Goal: Information Seeking & Learning: Understand process/instructions

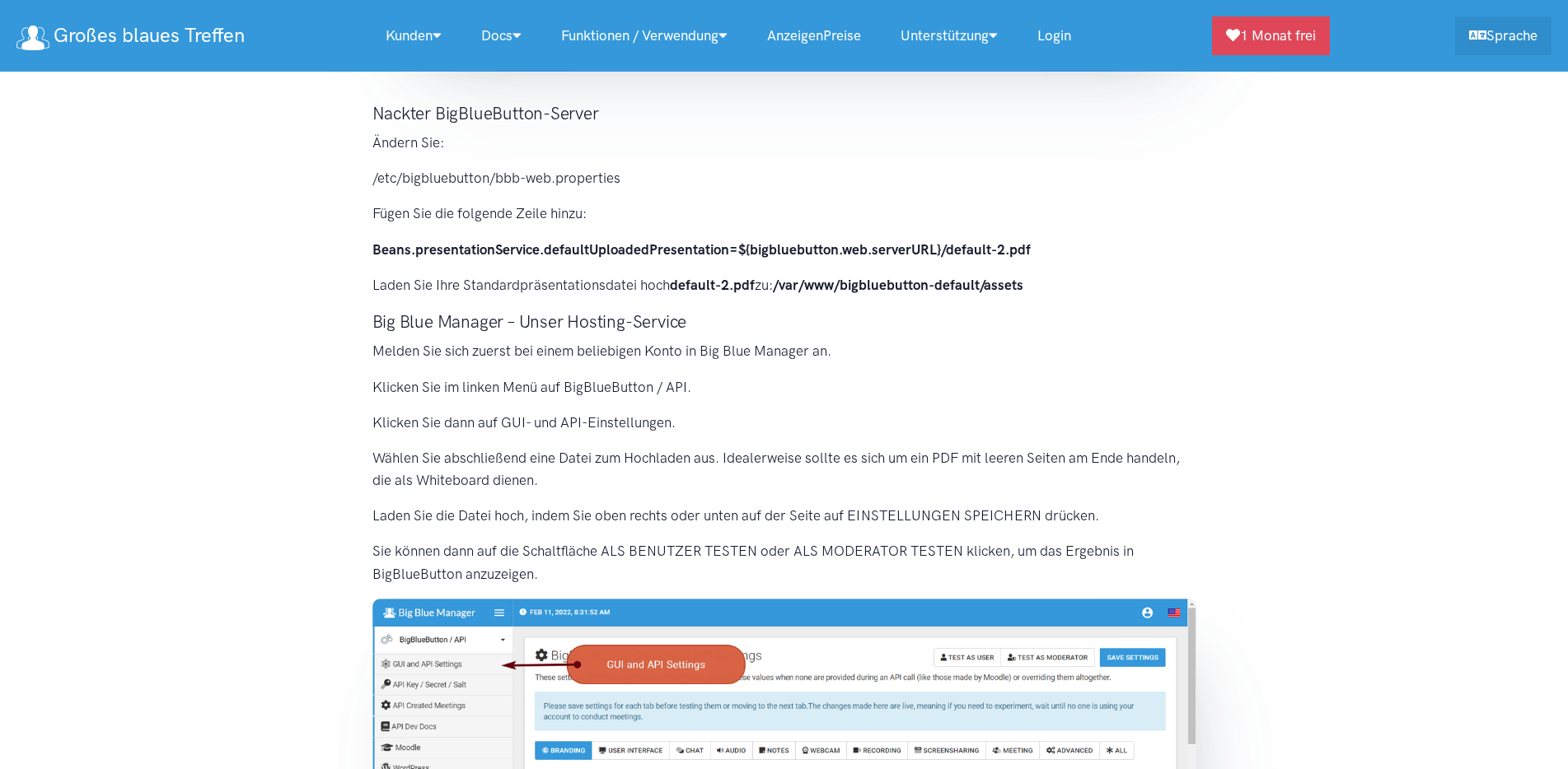
click at [231, 377] on section "Die Standardpräsentation wird standardmäßig in BigBlueButton geladen. Es macht …" at bounding box center [784, 280] width 1568 height 1501
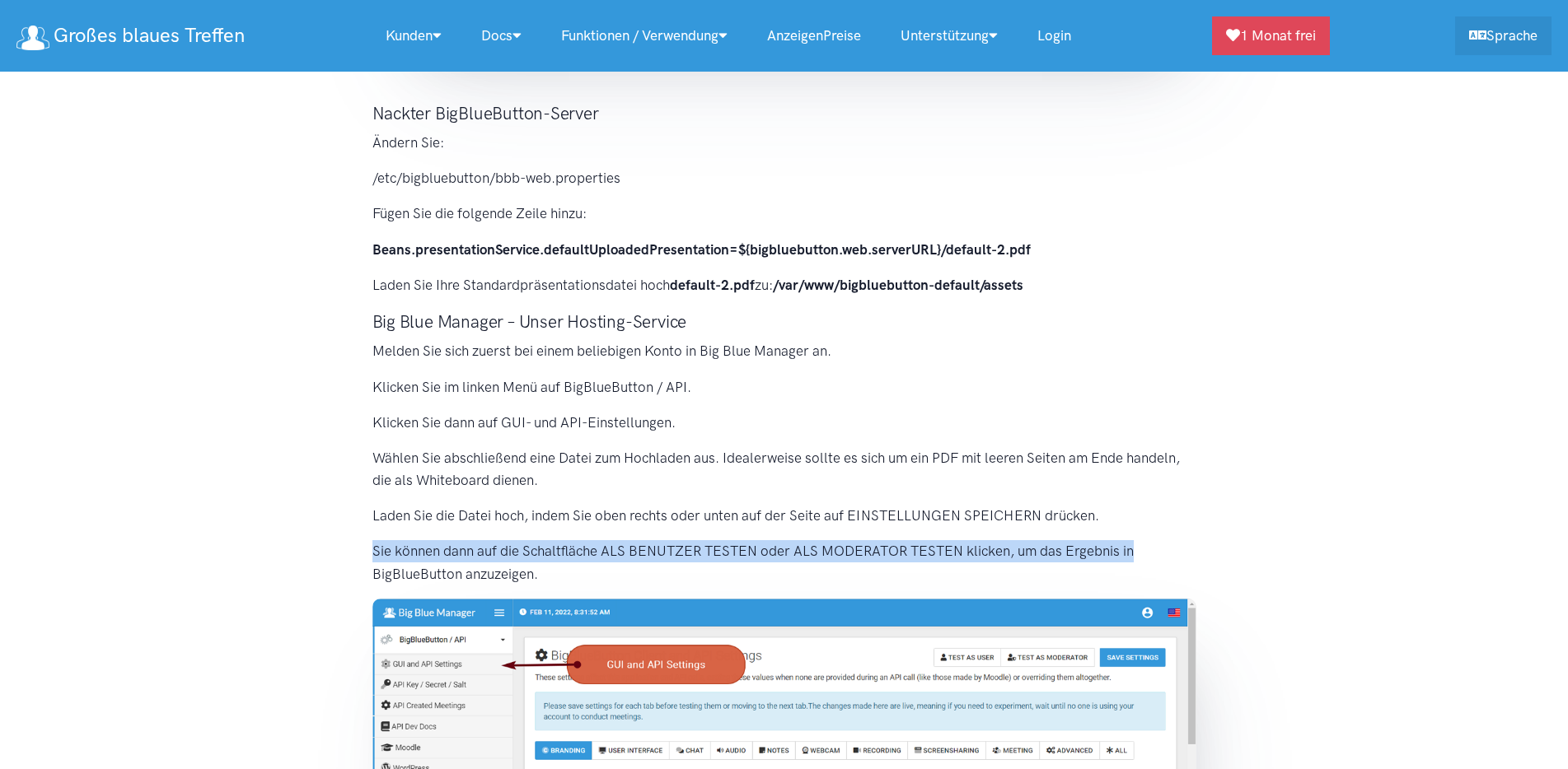
drag, startPoint x: 1297, startPoint y: 524, endPoint x: 1244, endPoint y: 337, distance: 194.4
click at [1296, 519] on section "Die Standardpräsentation wird standardmäßig in BigBlueButton geladen. Es macht …" at bounding box center [784, 280] width 1568 height 1501
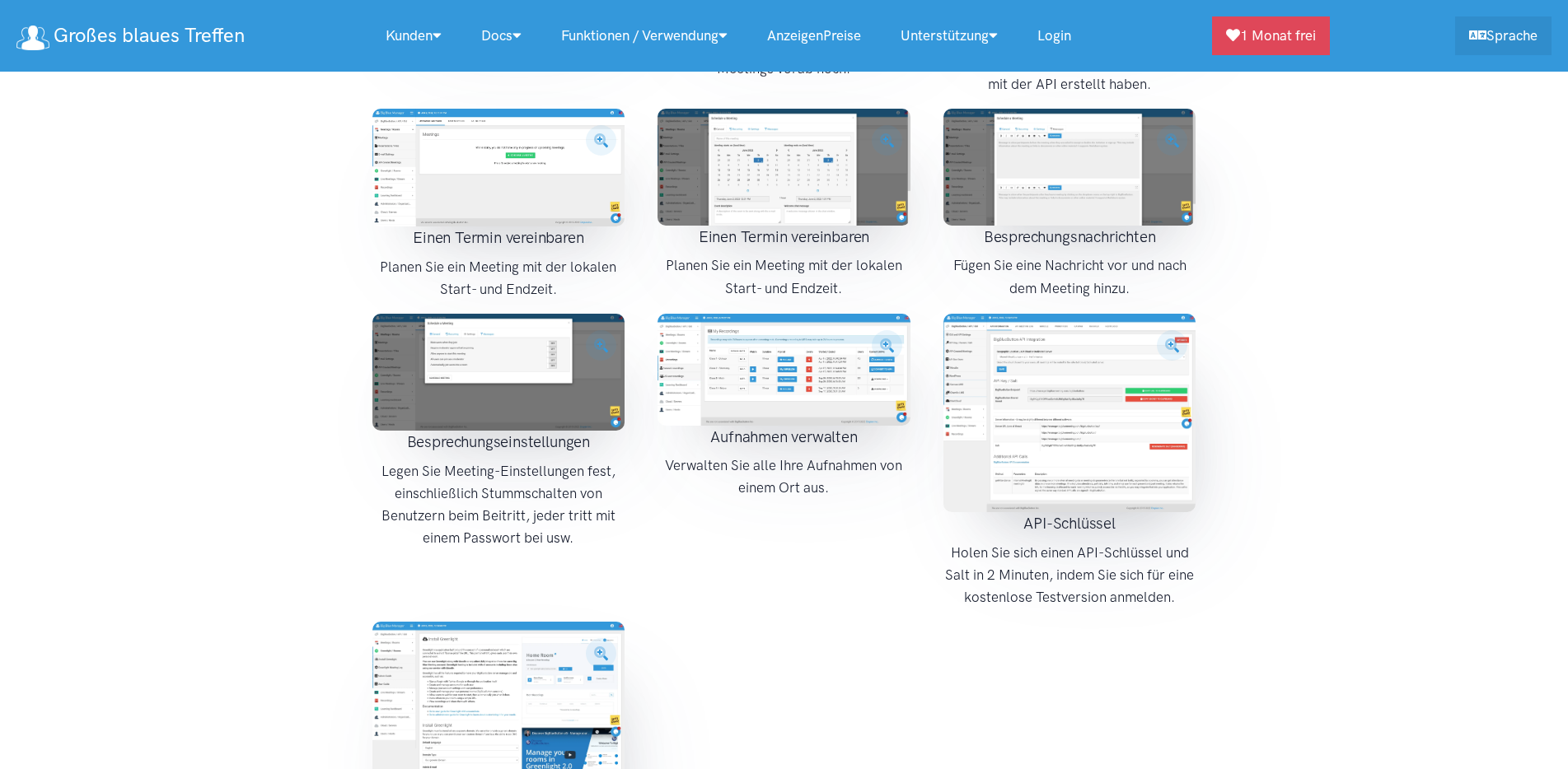
scroll to position [2718, 0]
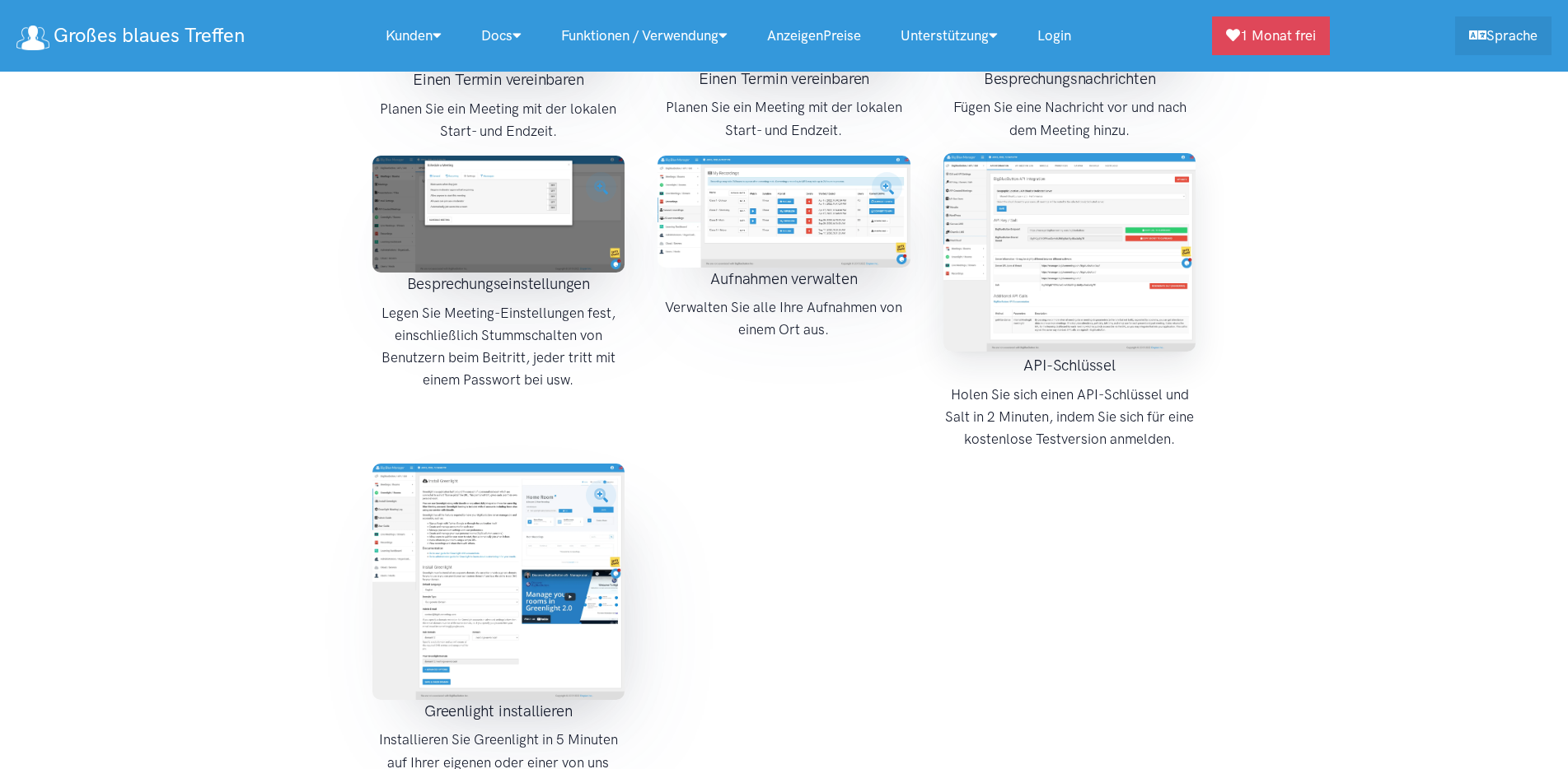
click at [1063, 158] on img at bounding box center [1070, 252] width 253 height 199
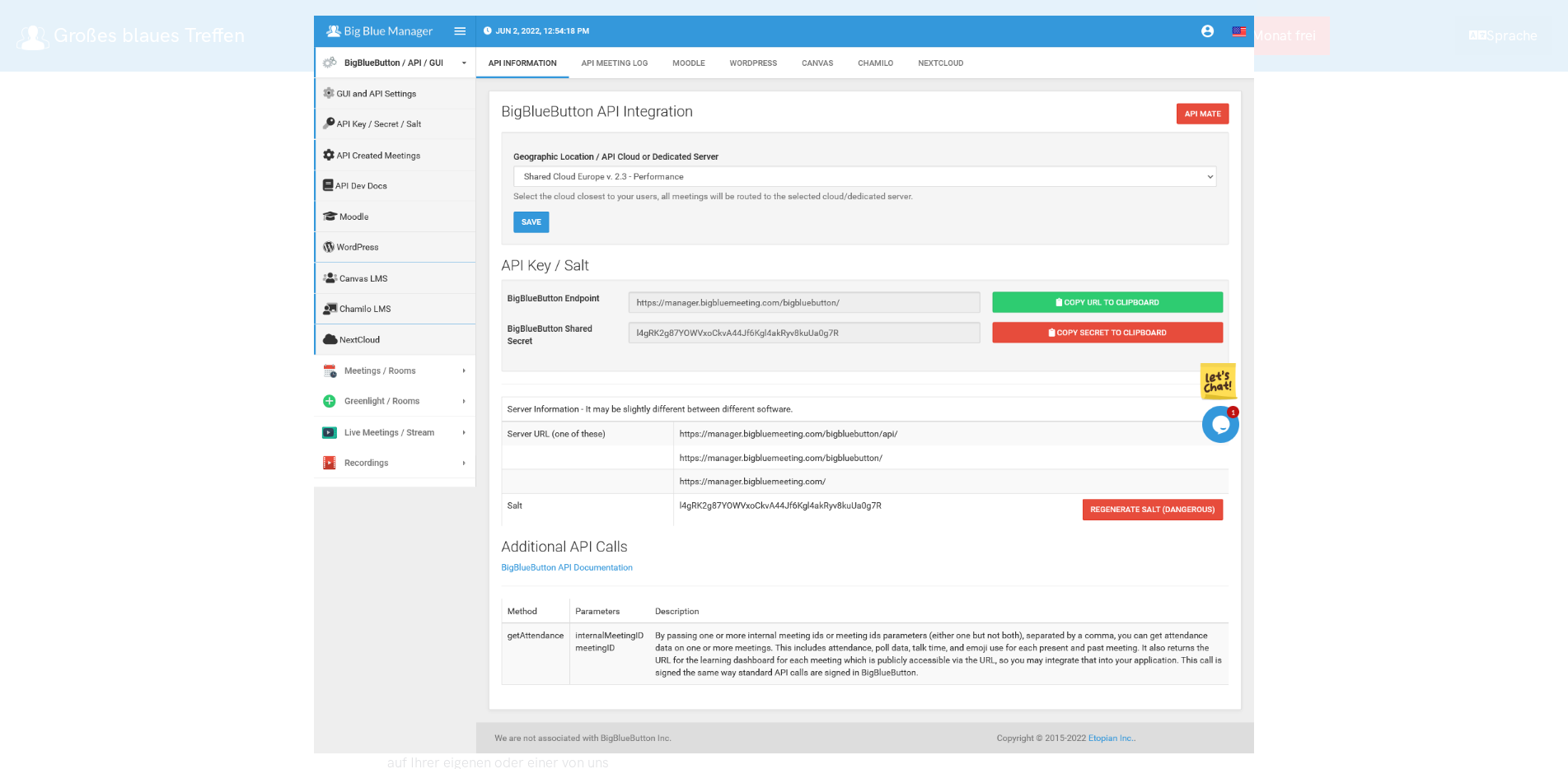
click at [198, 297] on div at bounding box center [784, 384] width 1568 height 769
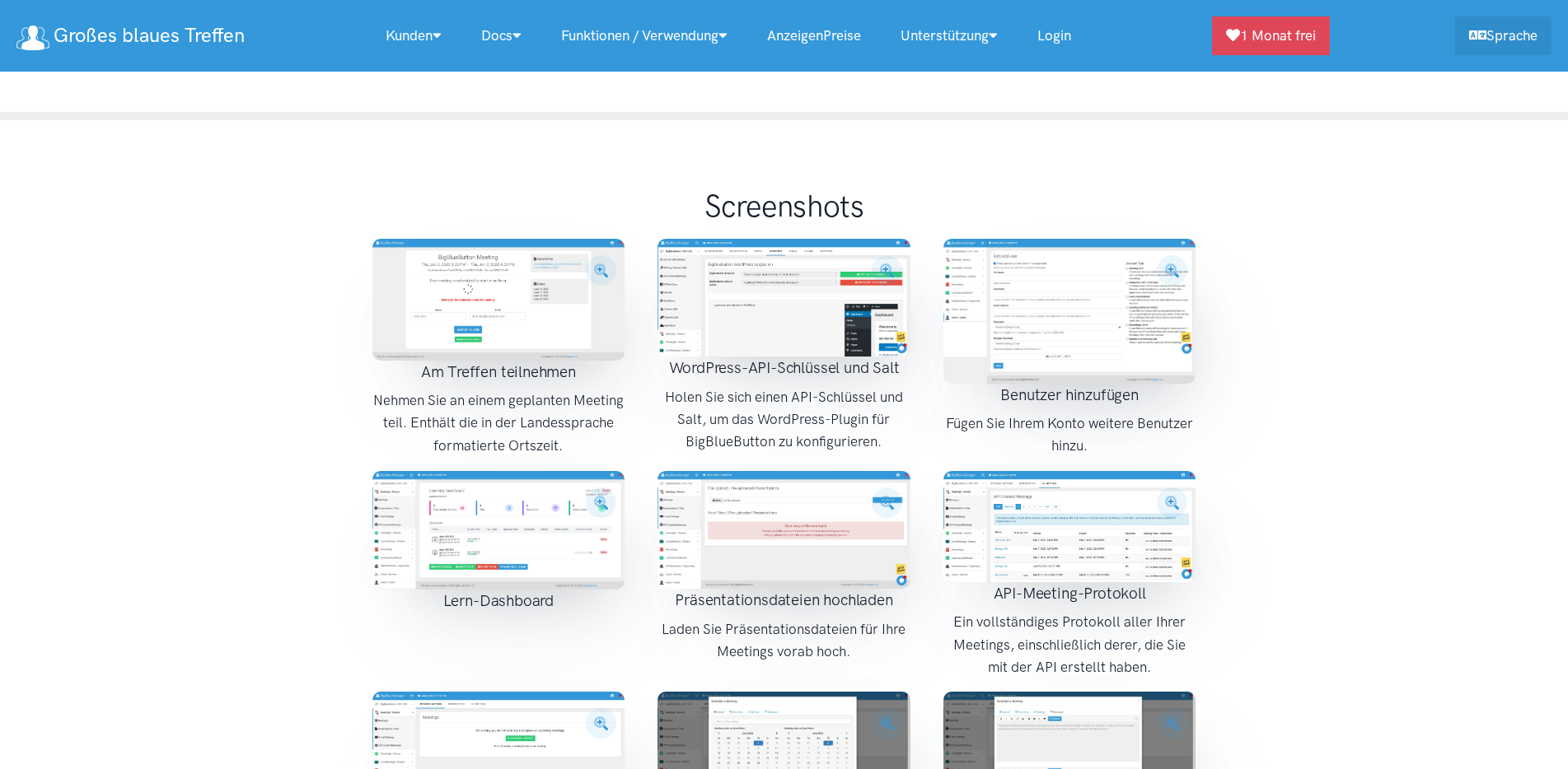
scroll to position [1318, 0]
